Goal: Transaction & Acquisition: Obtain resource

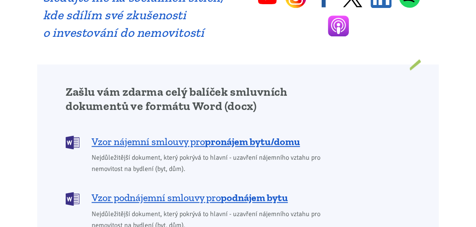
scroll to position [699, 0]
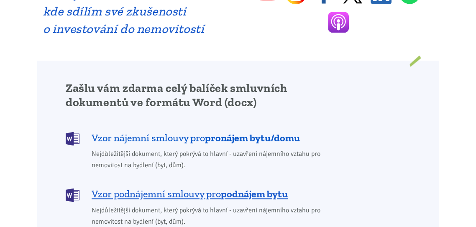
click at [226, 132] on span "Vzor nájemní smlouvy pro pronájem bytu/domu" at bounding box center [196, 137] width 208 height 13
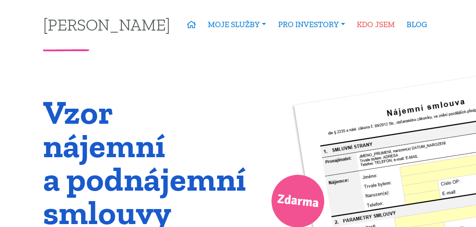
click at [377, 23] on link "KDO JSEM" at bounding box center [376, 24] width 50 height 19
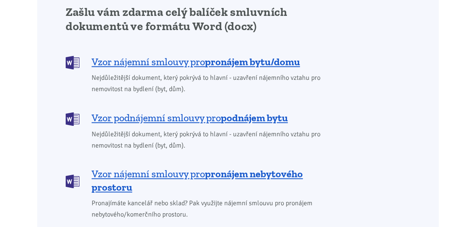
scroll to position [776, 0]
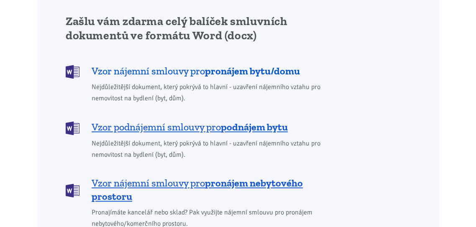
click at [268, 65] on b "pronájem bytu/domu" at bounding box center [252, 71] width 95 height 12
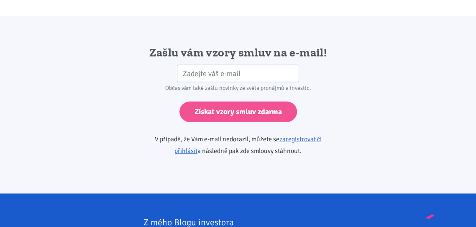
scroll to position [1532, 0]
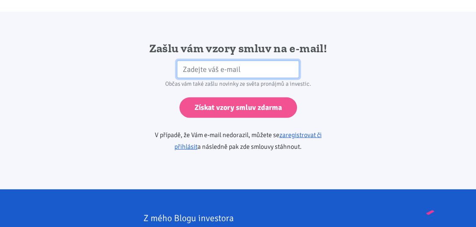
click at [201, 61] on input "email" at bounding box center [238, 70] width 123 height 18
type input "sejpkaj@seznam.cz"
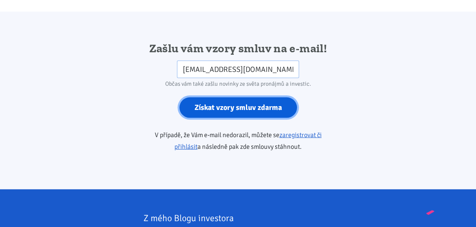
click at [253, 97] on input "Získat vzory smluv zdarma" at bounding box center [238, 107] width 118 height 20
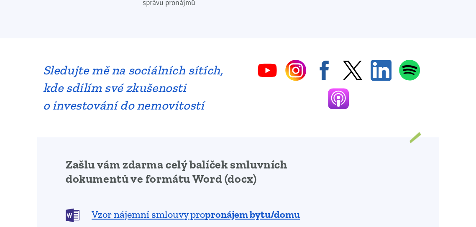
scroll to position [613, 0]
